Goal: Navigation & Orientation: Find specific page/section

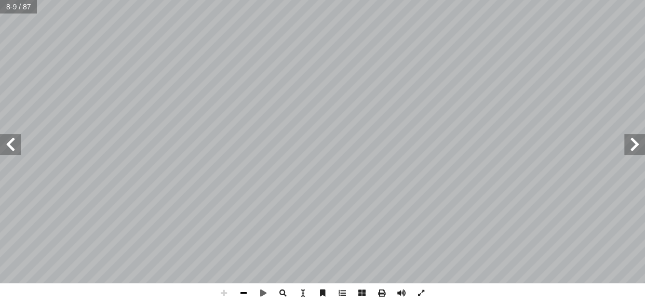
click at [239, 289] on span at bounding box center [244, 293] width 20 height 20
click at [14, 141] on span at bounding box center [10, 144] width 21 height 21
click at [629, 145] on span at bounding box center [634, 144] width 21 height 21
click at [5, 141] on span at bounding box center [10, 144] width 21 height 21
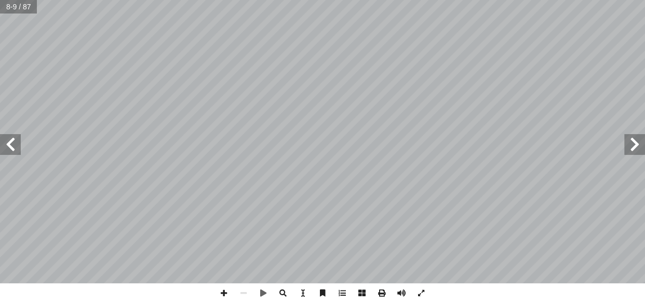
click at [0, 146] on span at bounding box center [10, 144] width 21 height 21
